Goal: Task Accomplishment & Management: Manage account settings

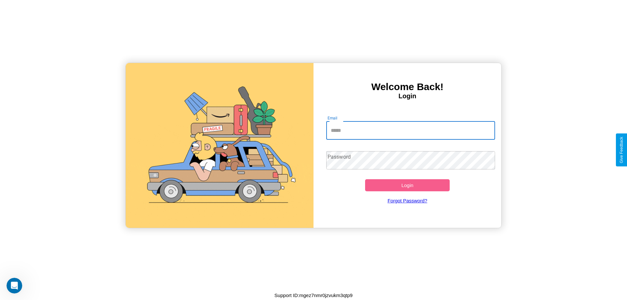
click at [411, 130] on input "Email" at bounding box center [410, 131] width 169 height 18
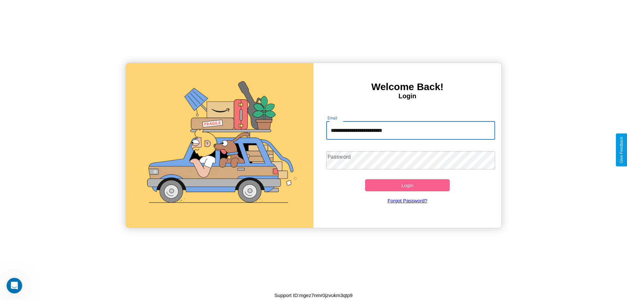
type input "**********"
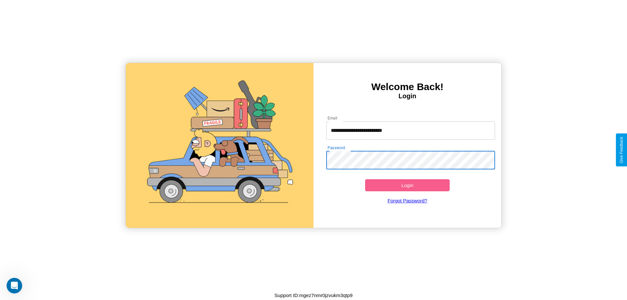
click at [407, 185] on button "Login" at bounding box center [407, 185] width 85 height 12
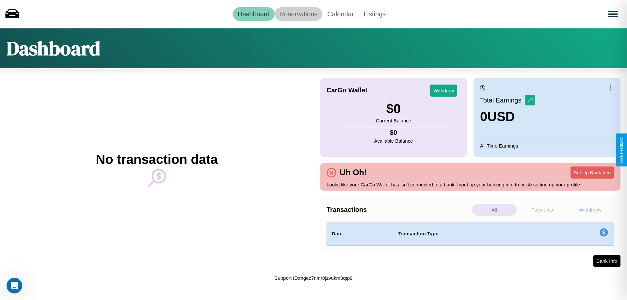
click at [298, 14] on link "Reservations" at bounding box center [299, 14] width 48 height 14
